Goal: Information Seeking & Learning: Learn about a topic

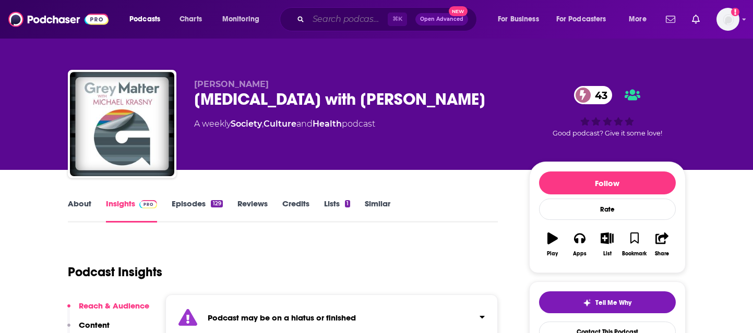
click at [330, 17] on input "Search podcasts, credits, & more..." at bounding box center [347, 19] width 79 height 17
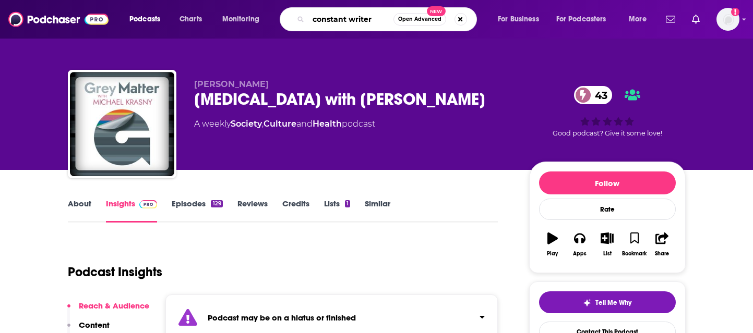
type input "constant writers"
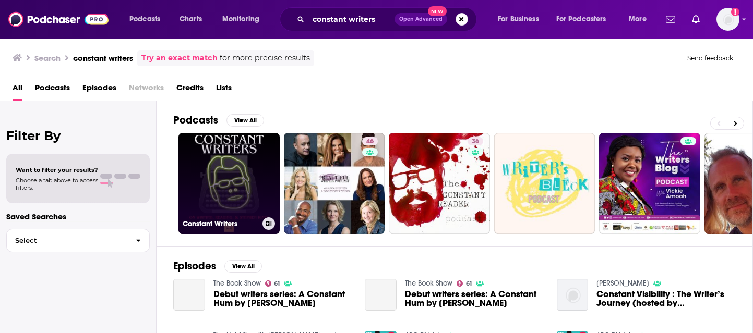
click at [222, 164] on link "Constant Writers" at bounding box center [228, 183] width 101 height 101
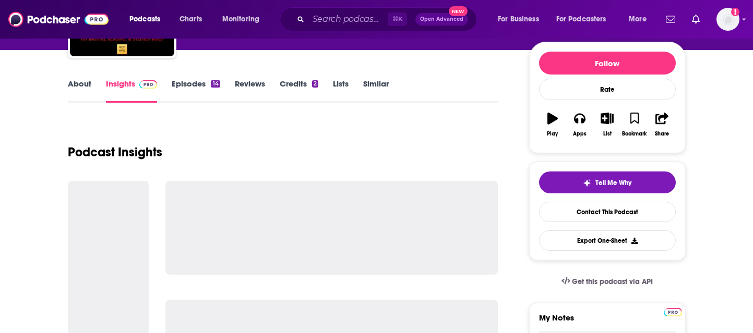
scroll to position [159, 0]
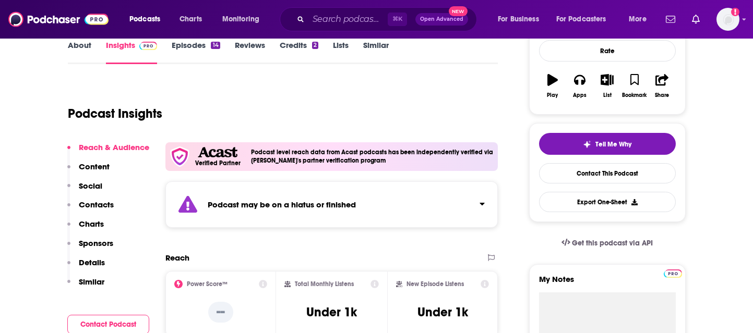
click at [69, 49] on link "About" at bounding box center [79, 52] width 23 height 24
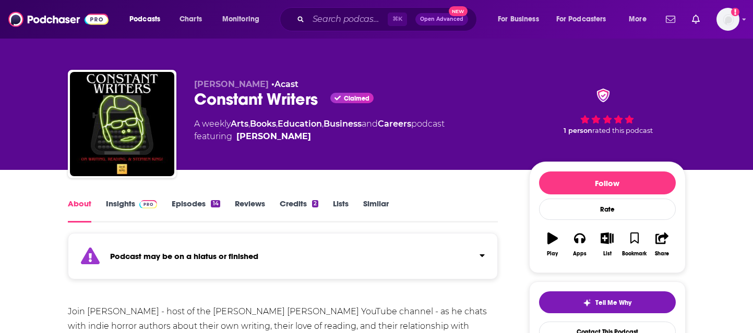
click at [118, 203] on link "Insights" at bounding box center [132, 211] width 52 height 24
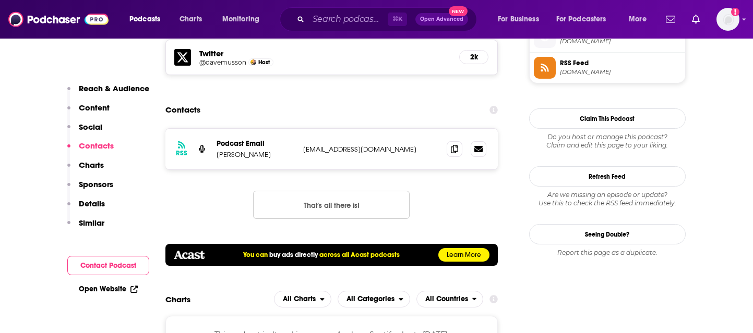
scroll to position [881, 0]
